Goal: Transaction & Acquisition: Purchase product/service

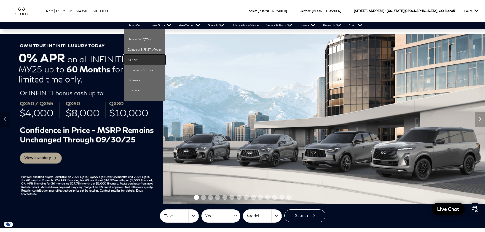
click at [139, 60] on link "All New" at bounding box center [145, 60] width 42 height 10
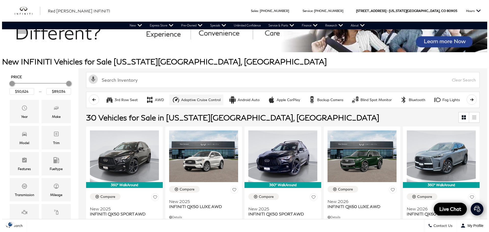
scroll to position [76, 0]
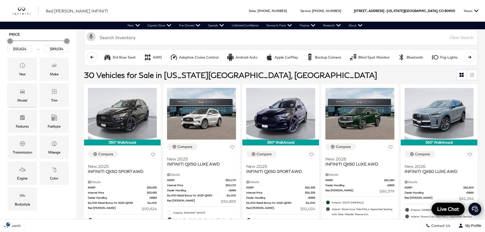
click at [21, 95] on span "Model" at bounding box center [22, 92] width 6 height 10
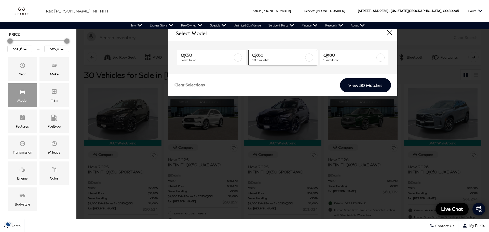
click at [308, 59] on label at bounding box center [309, 57] width 8 height 8
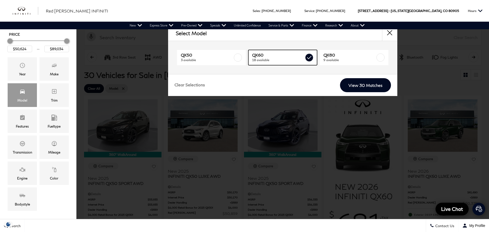
type input "$60,379"
type input "$69,319"
checkbox input "true"
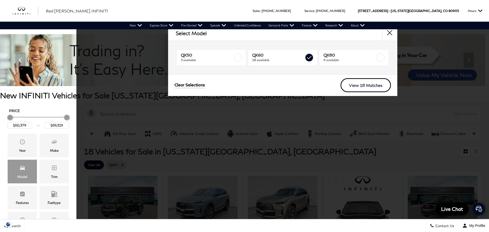
click at [369, 85] on link "View 18 Matches" at bounding box center [365, 85] width 50 height 14
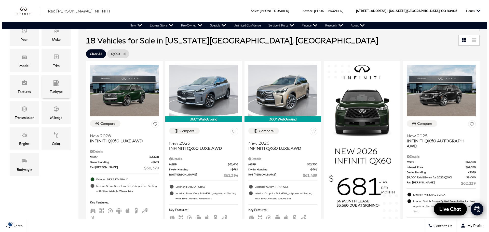
scroll to position [102, 0]
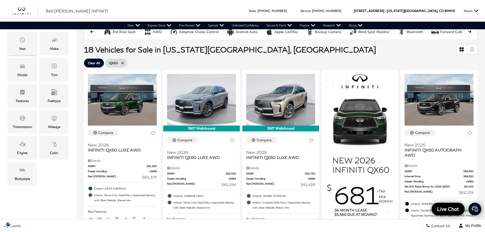
click at [24, 42] on icon "Year" at bounding box center [22, 40] width 6 height 6
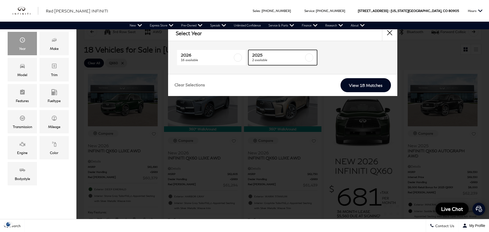
click at [250, 56] on link "2025 2 available" at bounding box center [282, 57] width 69 height 15
type input "$62,239"
checkbox input "true"
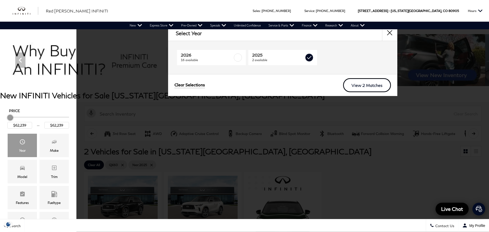
click at [372, 85] on link "View 2 Matches" at bounding box center [367, 85] width 48 height 14
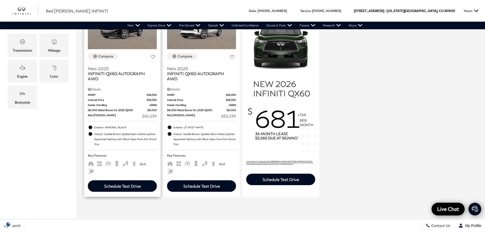
scroll to position [127, 0]
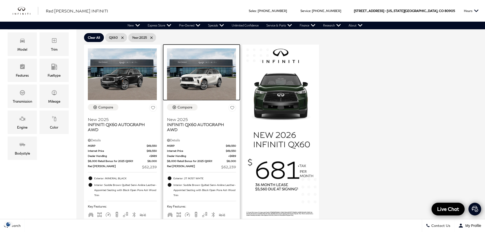
click at [208, 80] on img at bounding box center [201, 74] width 69 height 52
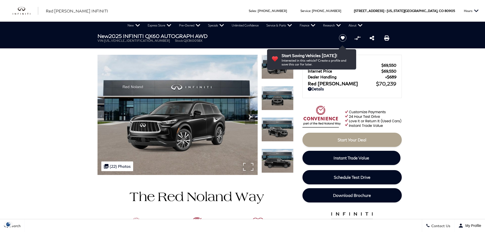
click at [109, 166] on div ".cls-1, .cls-3 { fill: #c50033; } .cls-1 { clip-rule: evenodd; } .cls-2 { clip-…" at bounding box center [117, 166] width 32 height 10
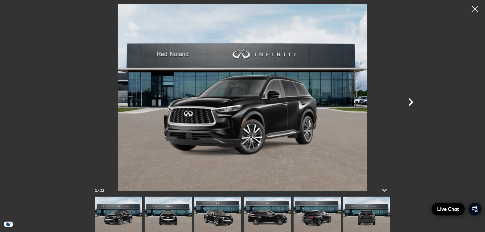
click at [410, 103] on icon "Next" at bounding box center [410, 101] width 15 height 15
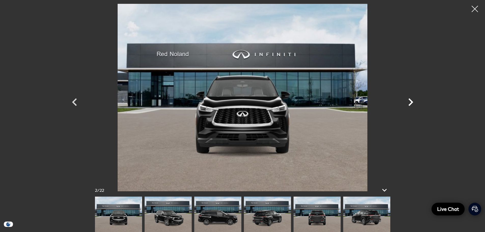
click at [413, 102] on icon "Next" at bounding box center [410, 102] width 5 height 8
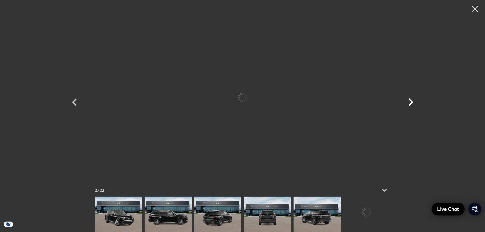
click at [413, 102] on icon "Next" at bounding box center [410, 102] width 5 height 8
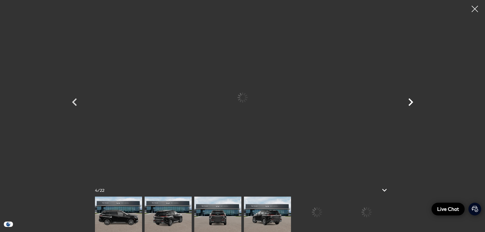
click at [413, 102] on icon "Next" at bounding box center [410, 102] width 5 height 8
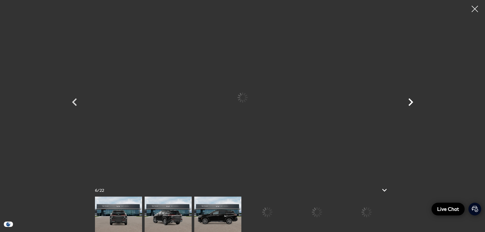
click at [413, 102] on icon "Next" at bounding box center [410, 102] width 5 height 8
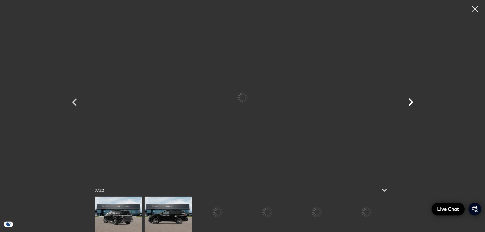
click at [413, 102] on icon "Next" at bounding box center [410, 102] width 5 height 8
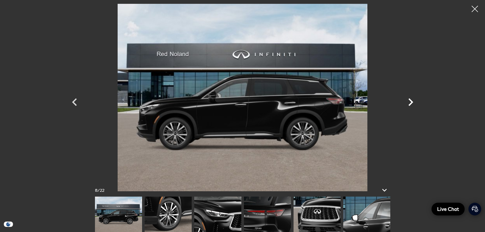
click at [413, 102] on icon "Next" at bounding box center [410, 102] width 5 height 8
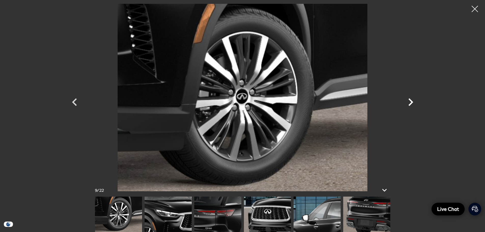
click at [413, 102] on icon "Next" at bounding box center [410, 102] width 5 height 8
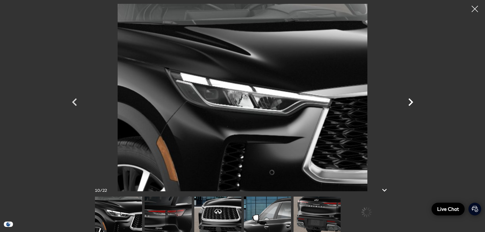
click at [413, 102] on icon "Next" at bounding box center [410, 102] width 5 height 8
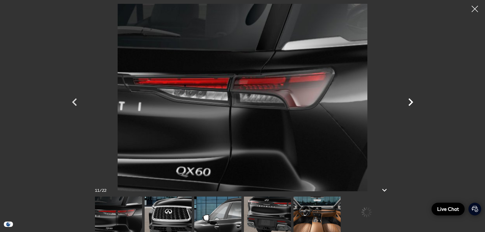
click at [413, 102] on icon "Next" at bounding box center [410, 102] width 5 height 8
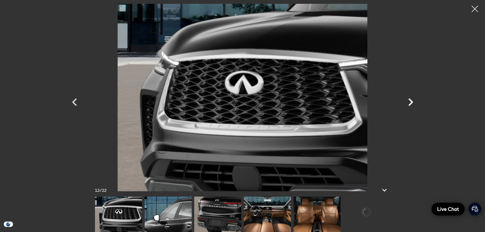
click at [413, 102] on icon "Next" at bounding box center [410, 102] width 5 height 8
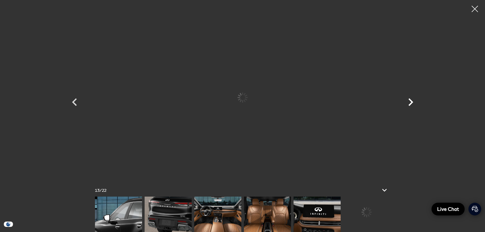
click at [413, 102] on icon "Next" at bounding box center [410, 102] width 5 height 8
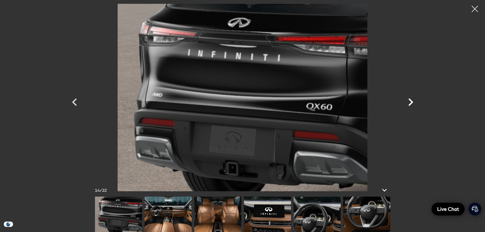
click at [413, 102] on icon "Next" at bounding box center [410, 102] width 5 height 8
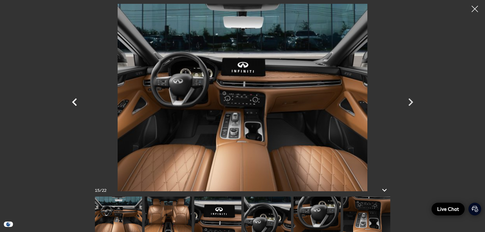
click at [76, 99] on icon "Previous" at bounding box center [74, 102] width 5 height 8
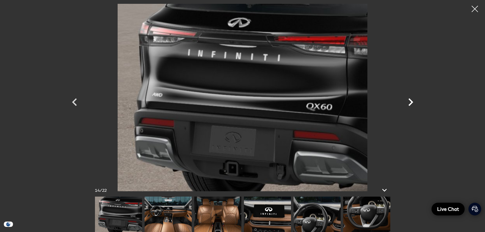
click at [411, 102] on icon "Next" at bounding box center [410, 102] width 5 height 8
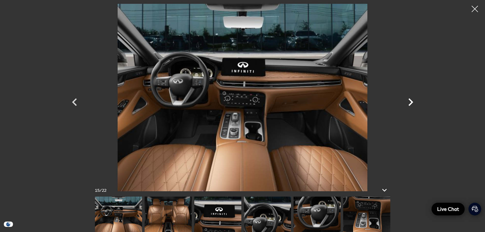
click at [411, 102] on icon "Next" at bounding box center [410, 102] width 5 height 8
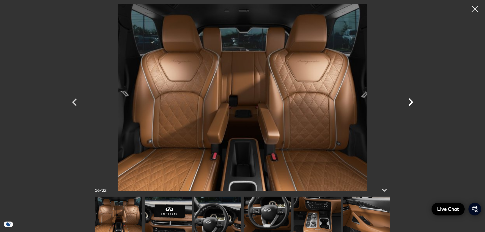
click at [411, 102] on icon "Next" at bounding box center [410, 102] width 5 height 8
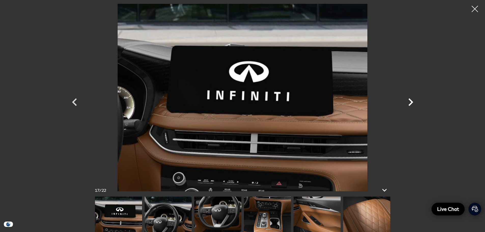
click at [411, 102] on icon "Next" at bounding box center [410, 102] width 5 height 8
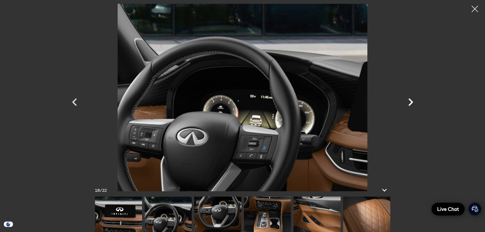
click at [411, 102] on icon "Next" at bounding box center [410, 102] width 5 height 8
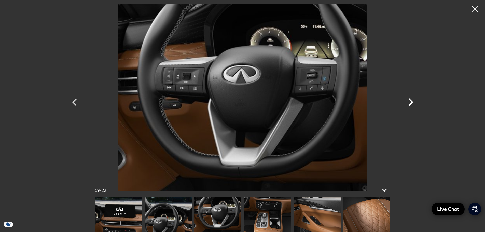
click at [411, 102] on icon "Next" at bounding box center [410, 102] width 5 height 8
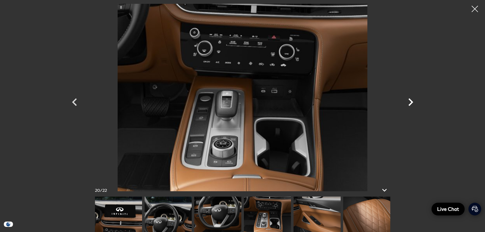
click at [411, 102] on icon "Next" at bounding box center [410, 102] width 5 height 8
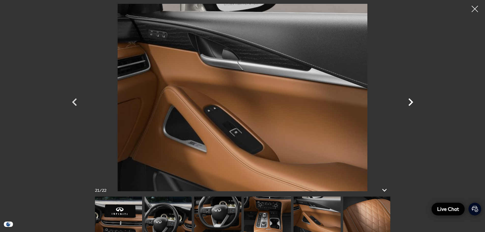
click at [411, 102] on icon "Next" at bounding box center [410, 102] width 5 height 8
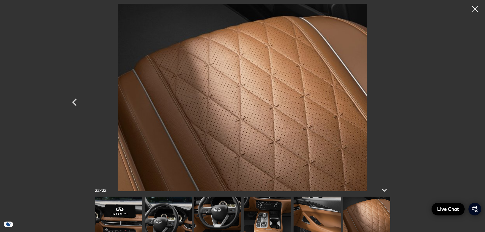
click at [411, 102] on div at bounding box center [242, 97] width 356 height 187
click at [474, 8] on div at bounding box center [474, 8] width 13 height 13
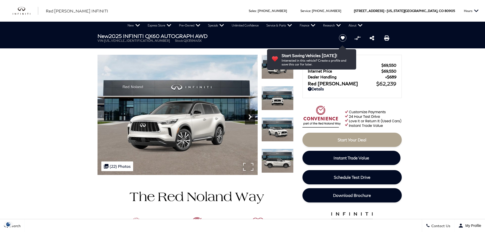
click at [251, 115] on icon "Next" at bounding box center [250, 117] width 10 height 10
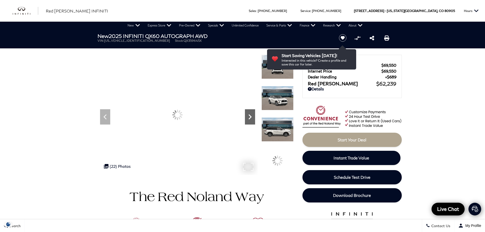
click at [251, 115] on icon "Next" at bounding box center [250, 117] width 10 height 10
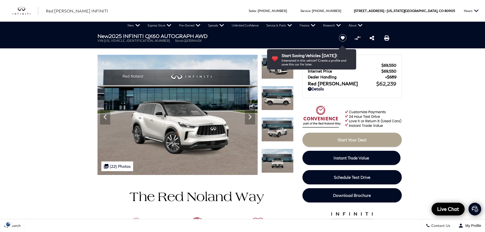
click at [279, 127] on img at bounding box center [278, 129] width 32 height 24
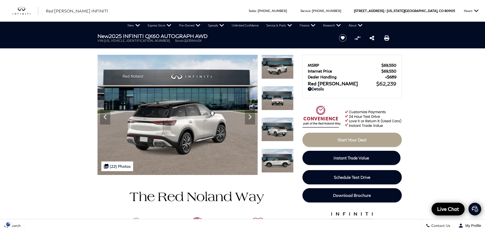
click at [275, 163] on img at bounding box center [278, 161] width 32 height 24
